Goal: Information Seeking & Learning: Learn about a topic

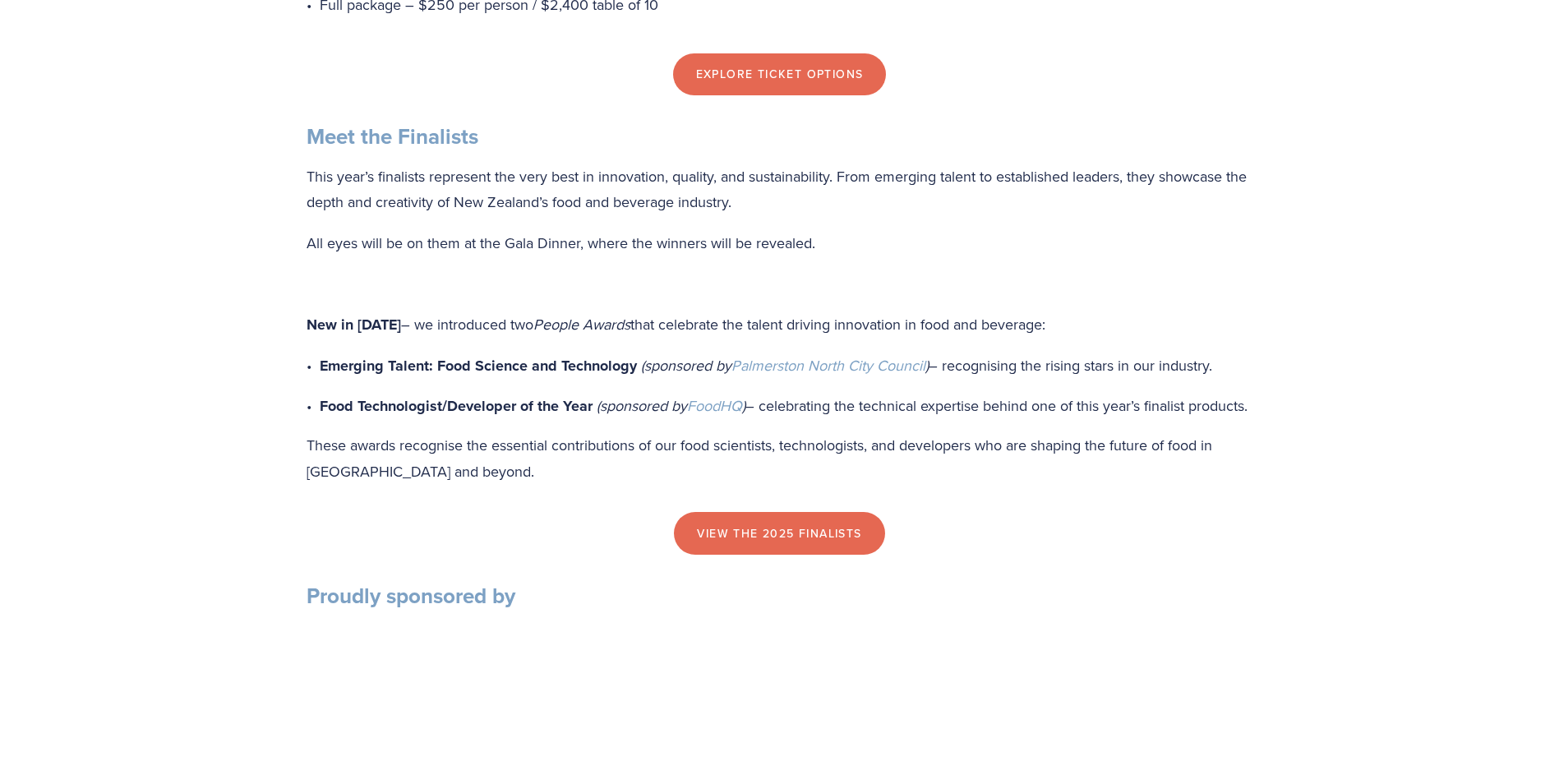
scroll to position [1628, 0]
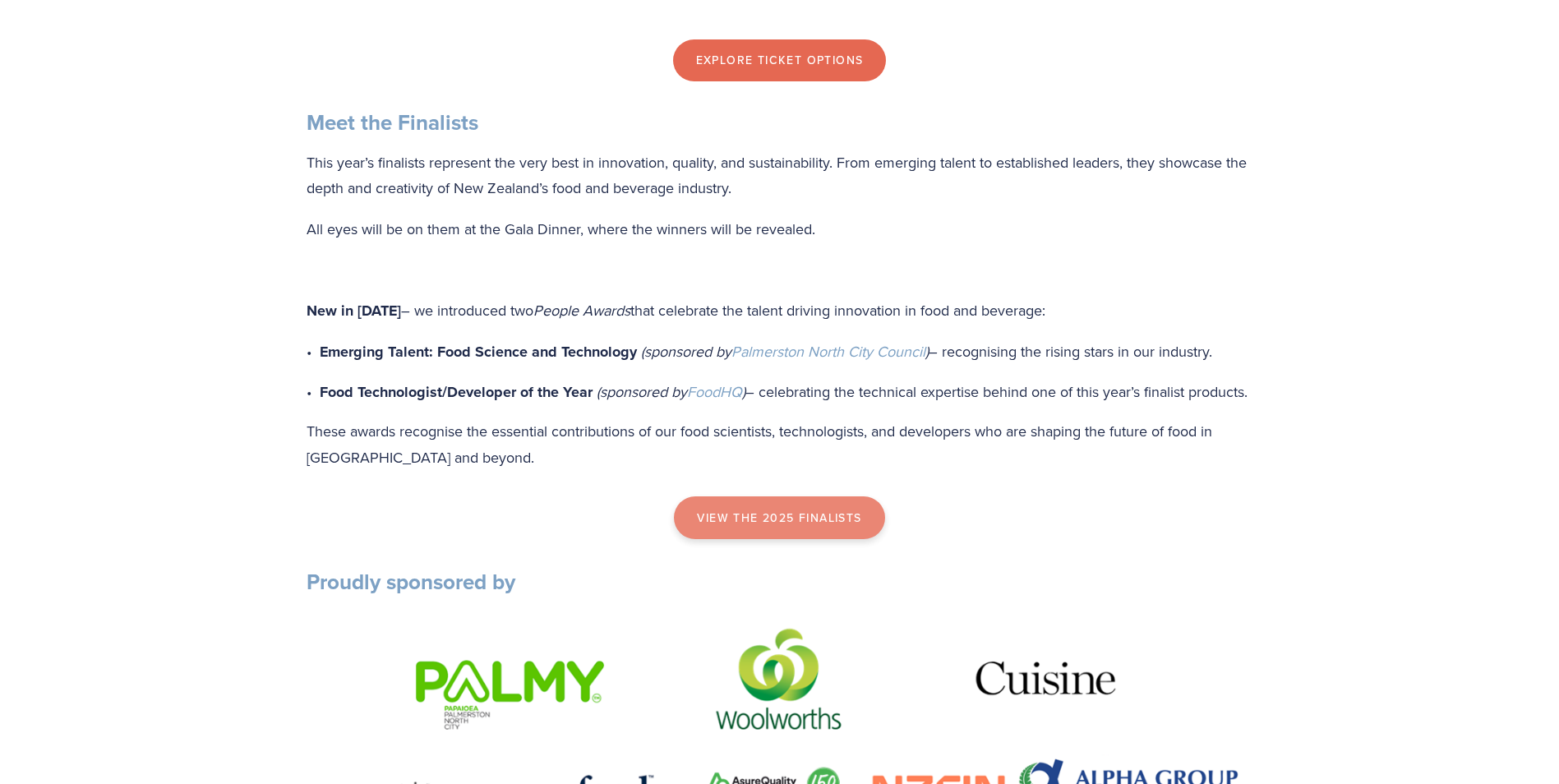
click at [766, 539] on link "view the 2025 finalists" at bounding box center [779, 517] width 210 height 43
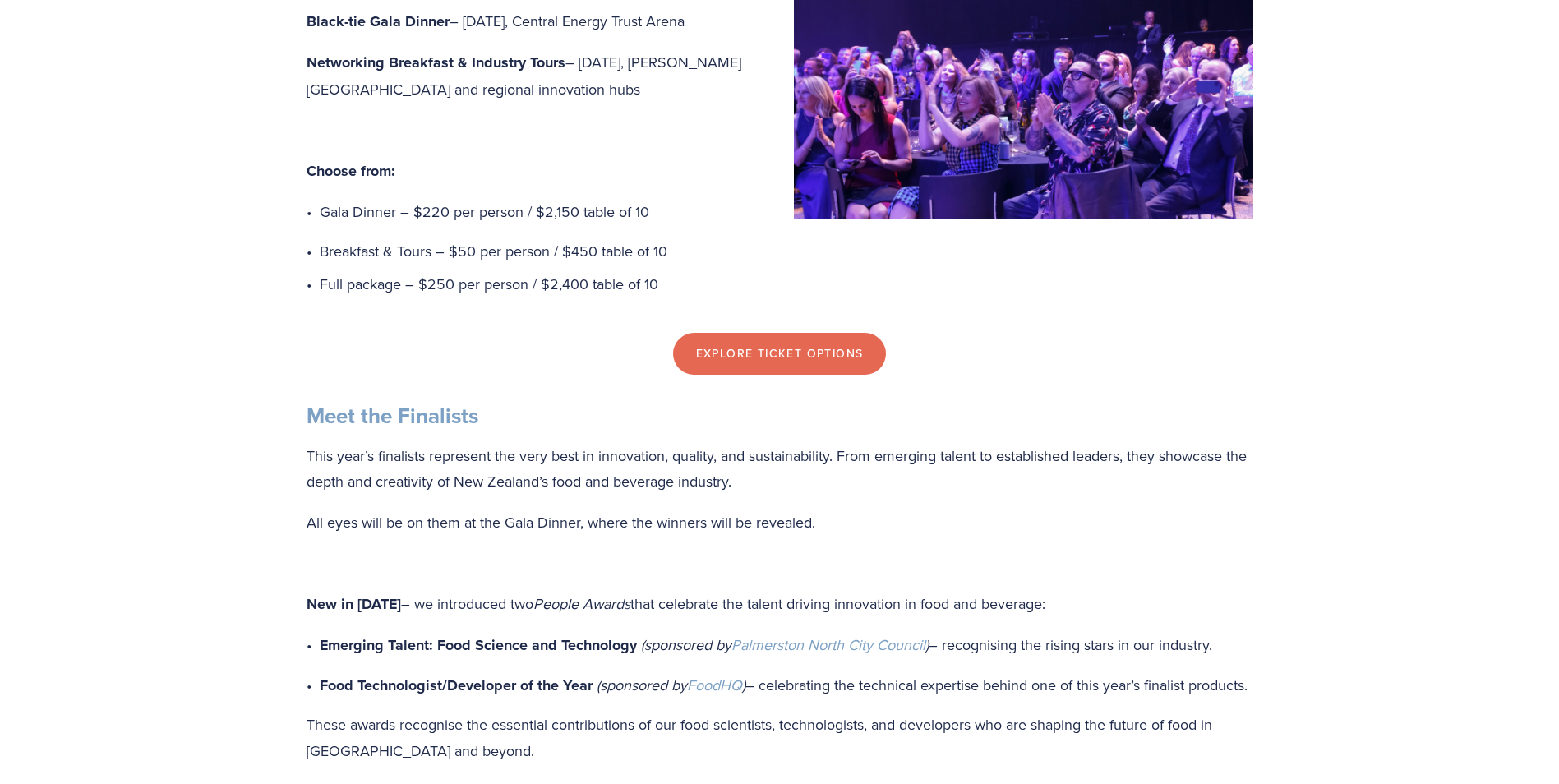
scroll to position [1323, 0]
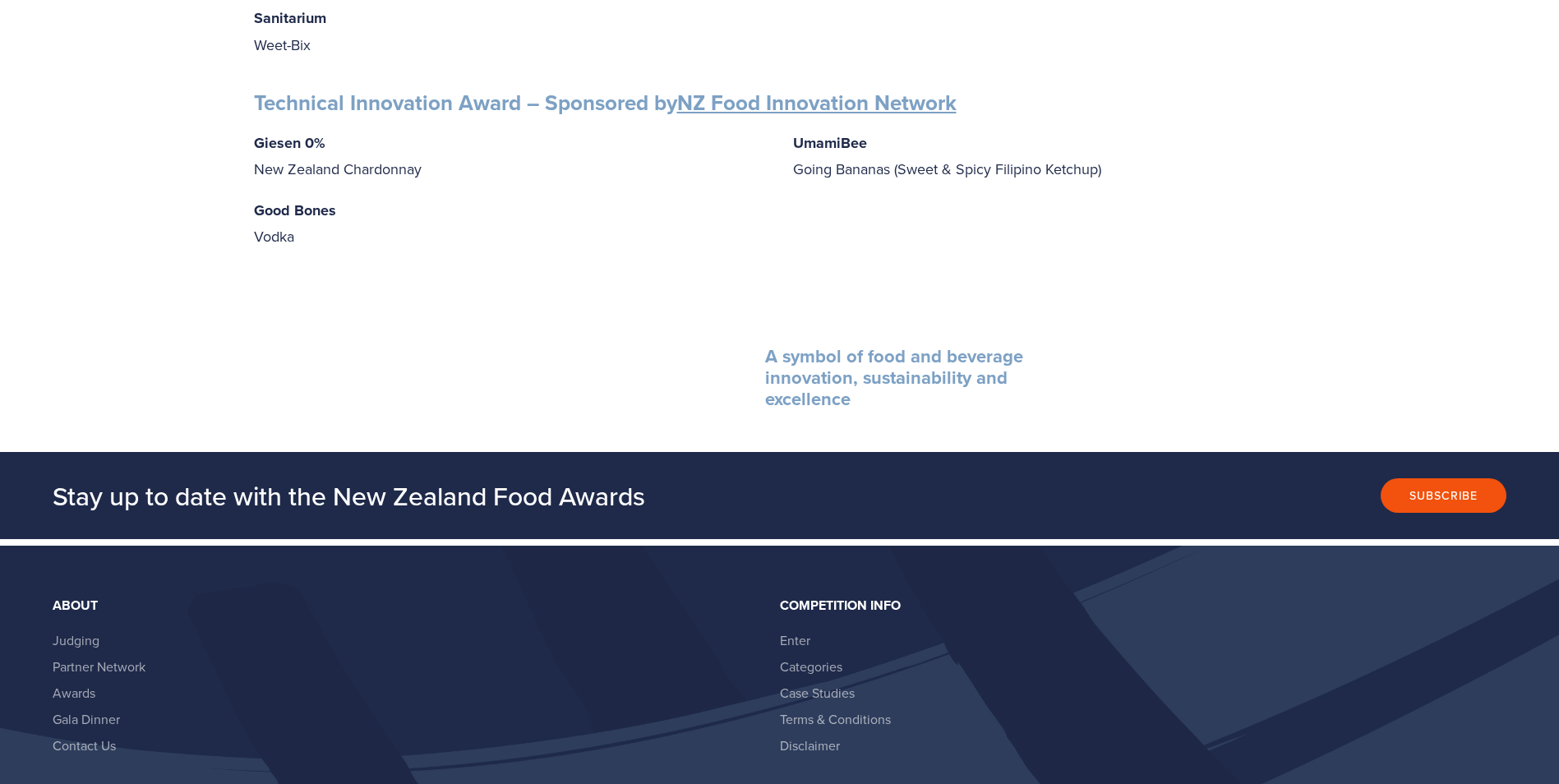
scroll to position [2587, 0]
